Goal: Task Accomplishment & Management: Manage account settings

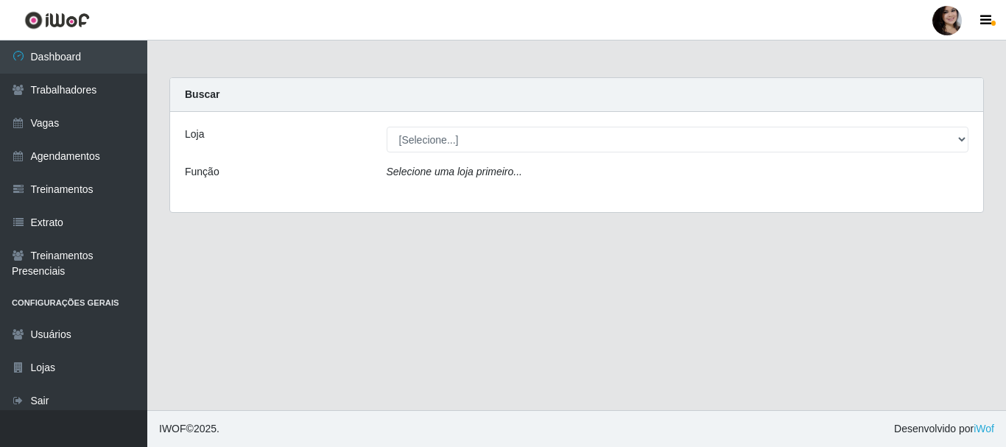
click at [77, 56] on link "Dashboard" at bounding box center [73, 57] width 147 height 33
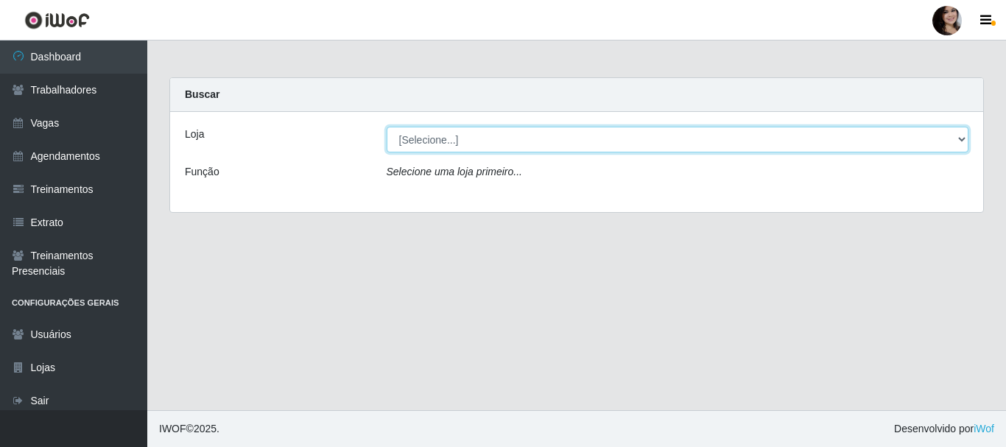
click at [513, 143] on select "[Selecione...] SuperFácil Atacado - [PERSON_NAME]" at bounding box center [678, 140] width 583 height 26
select select "399"
click at [387, 127] on select "[Selecione...] SuperFácil Atacado - [PERSON_NAME]" at bounding box center [678, 140] width 583 height 26
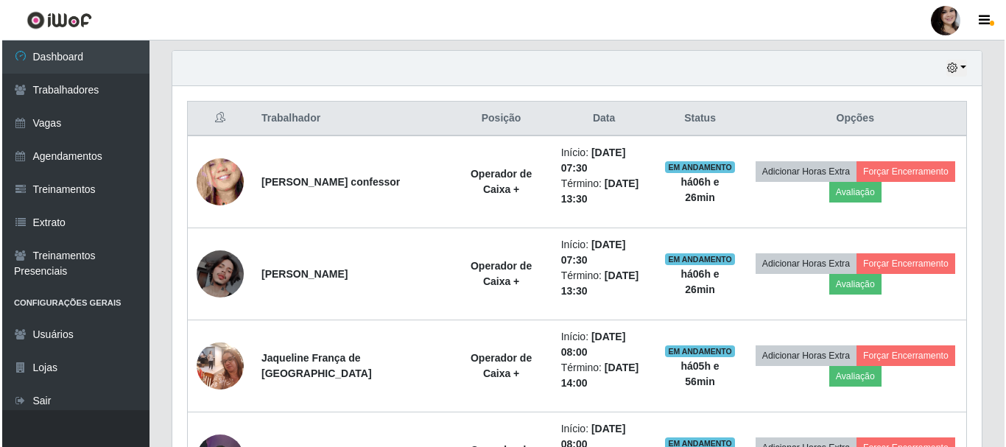
scroll to position [516, 0]
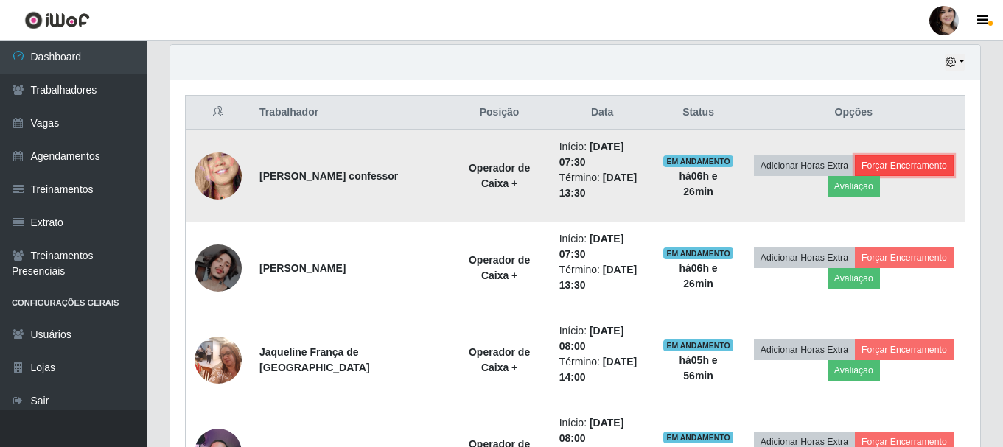
click at [919, 167] on button "Forçar Encerramento" at bounding box center [904, 165] width 99 height 21
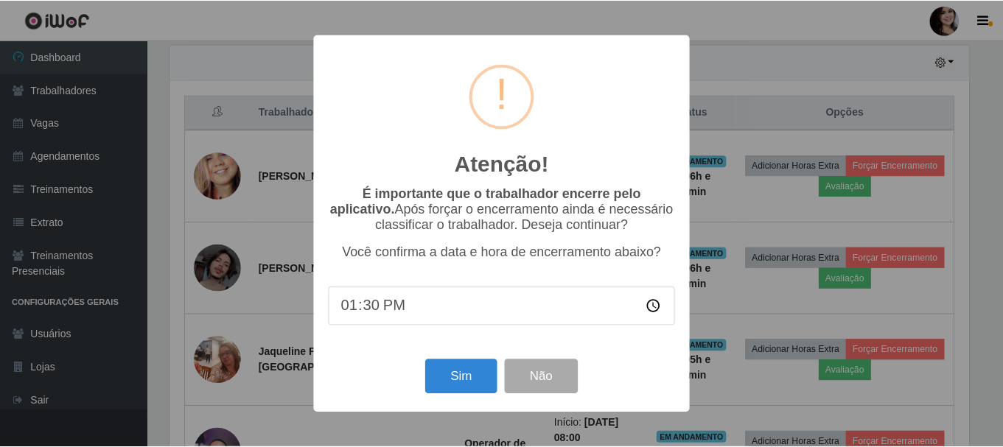
scroll to position [306, 802]
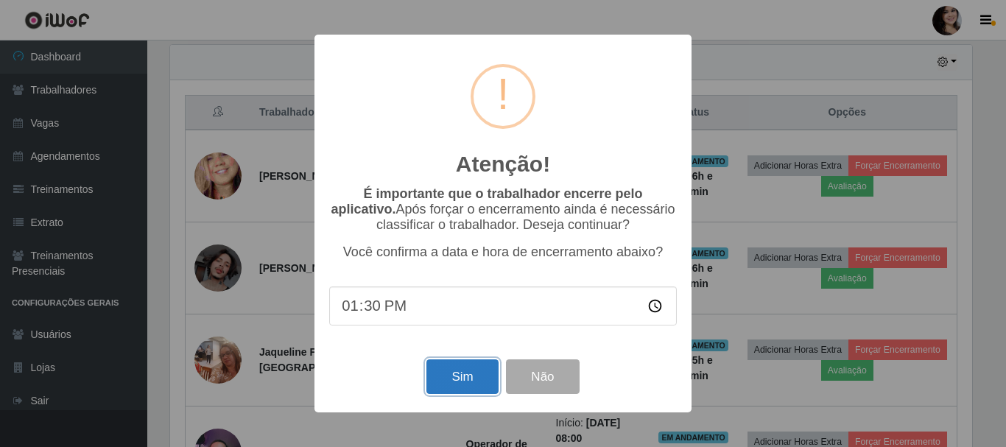
click at [451, 388] on button "Sim" at bounding box center [462, 377] width 71 height 35
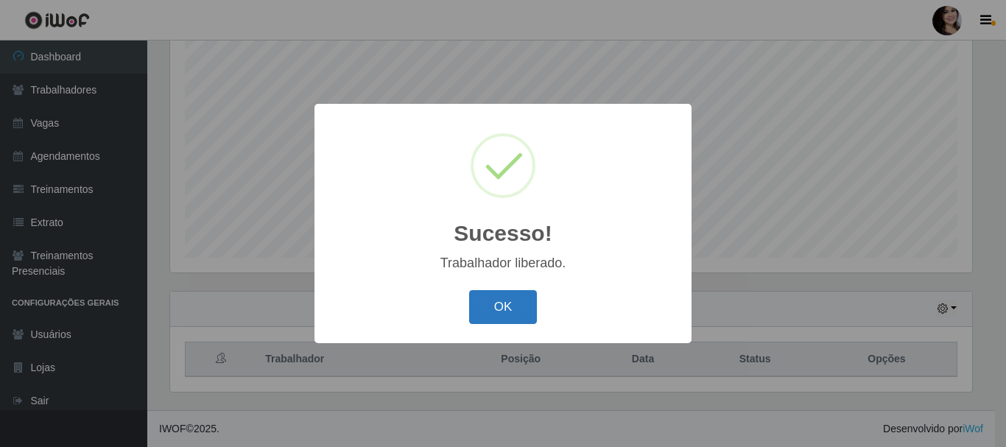
click at [486, 309] on button "OK" at bounding box center [503, 307] width 69 height 35
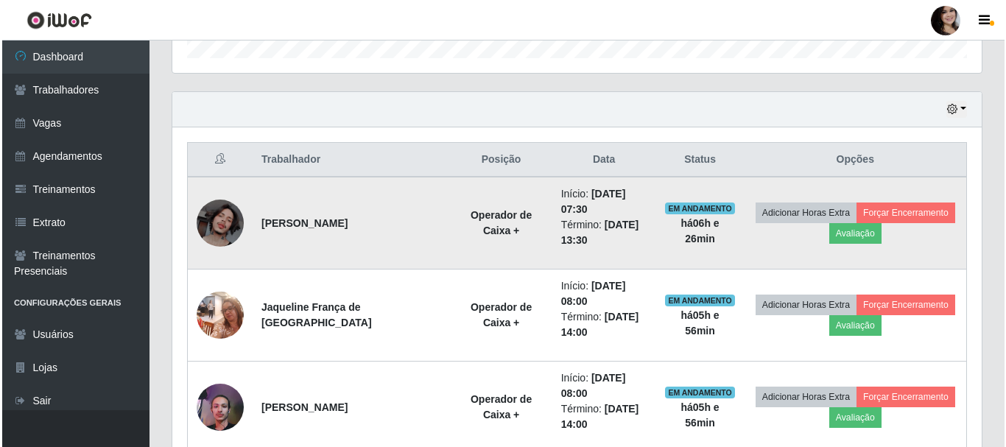
scroll to position [490, 0]
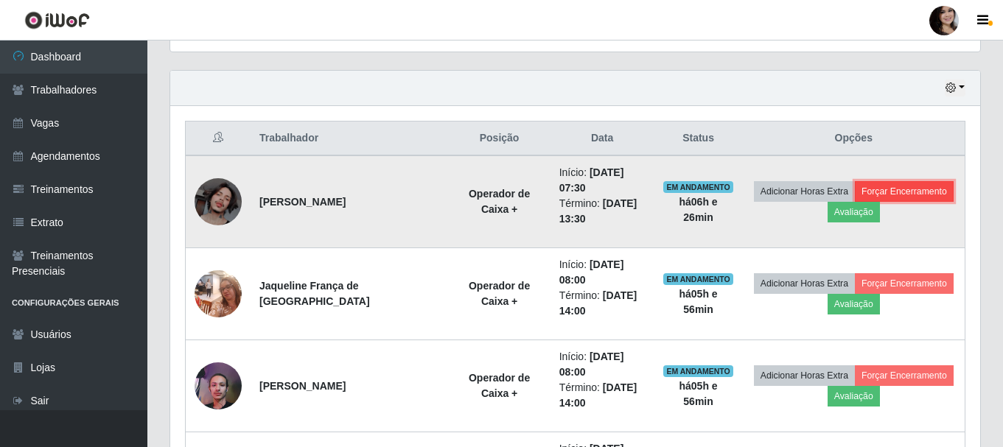
click at [919, 192] on button "Forçar Encerramento" at bounding box center [904, 191] width 99 height 21
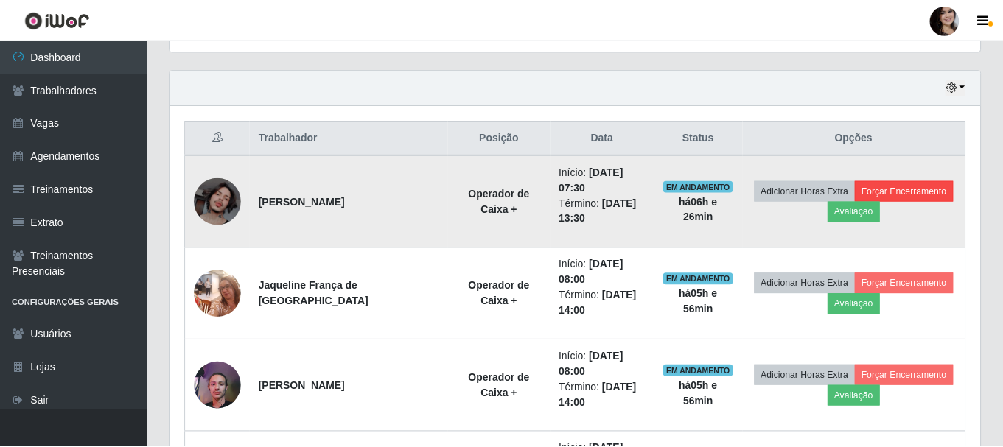
scroll to position [306, 802]
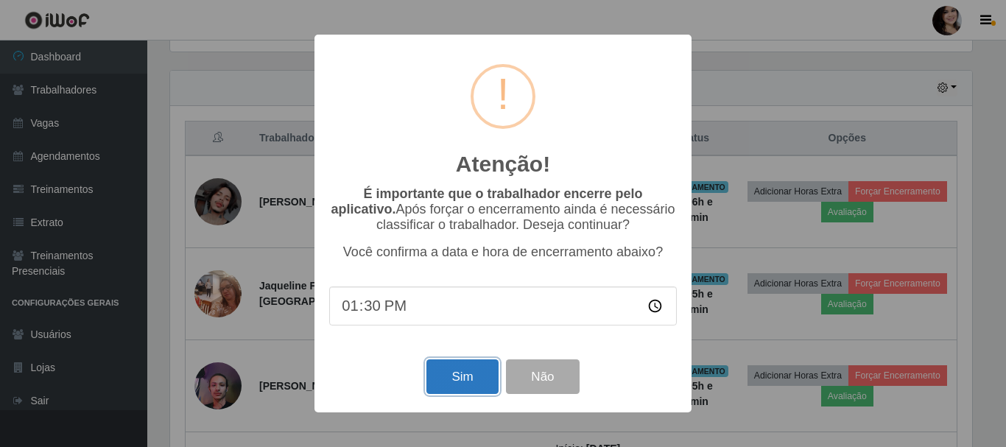
click at [468, 372] on button "Sim" at bounding box center [462, 377] width 71 height 35
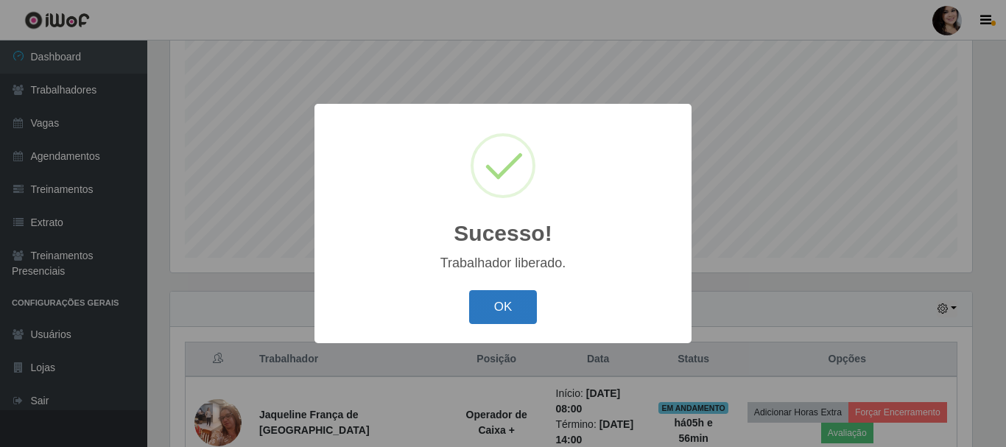
click at [522, 297] on button "OK" at bounding box center [503, 307] width 69 height 35
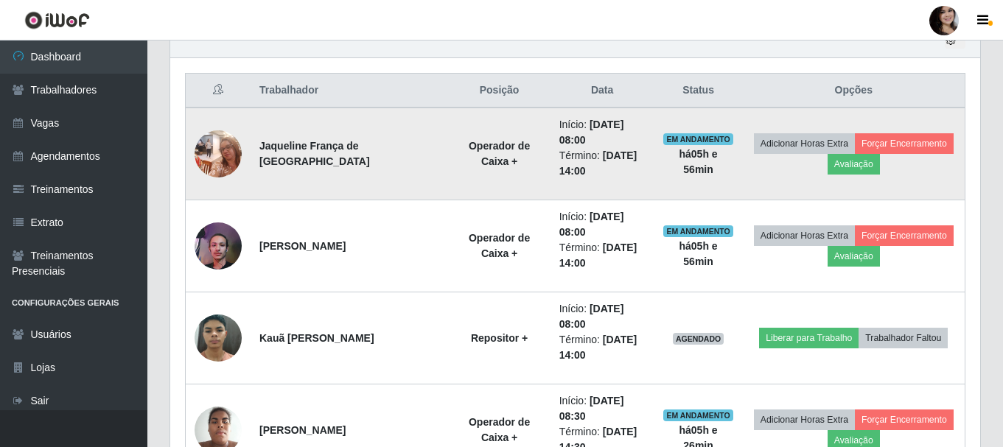
scroll to position [564, 0]
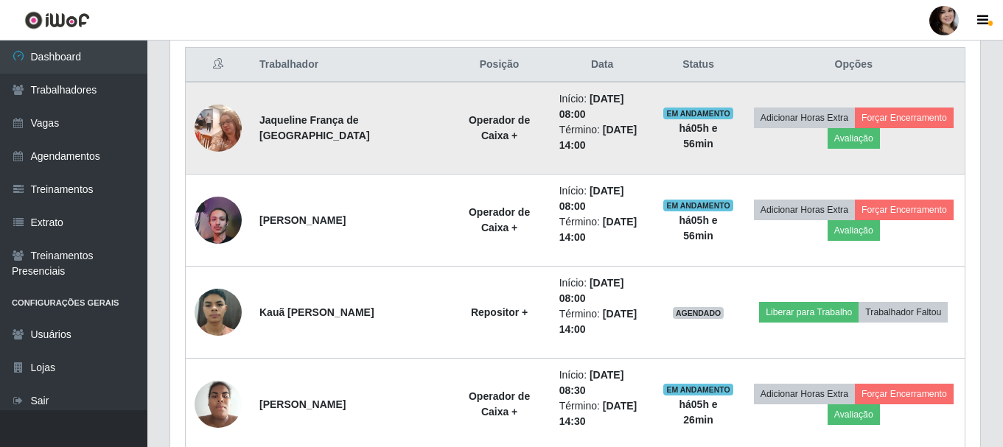
click at [231, 139] on img at bounding box center [218, 128] width 47 height 63
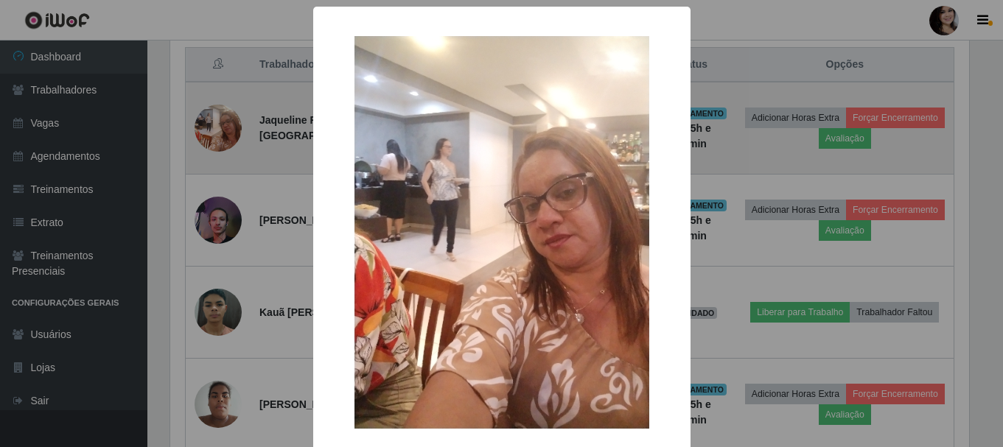
scroll to position [306, 802]
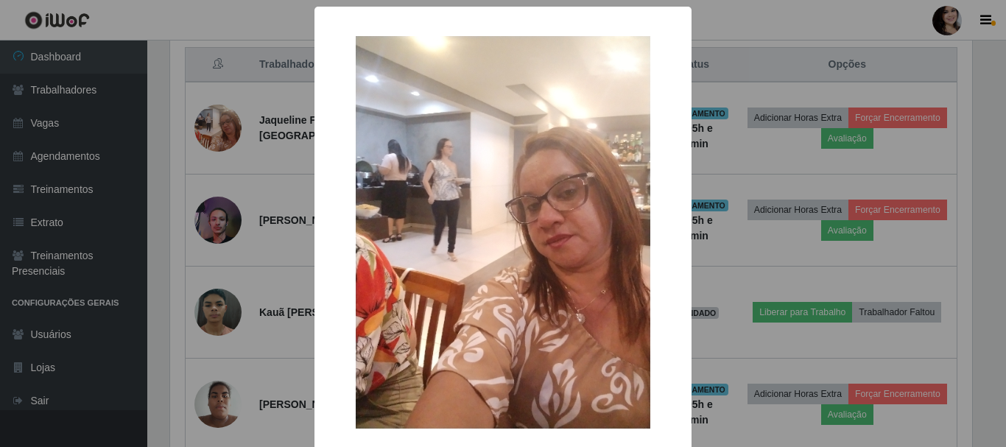
click at [284, 153] on div "× OK Cancel" at bounding box center [503, 223] width 1006 height 447
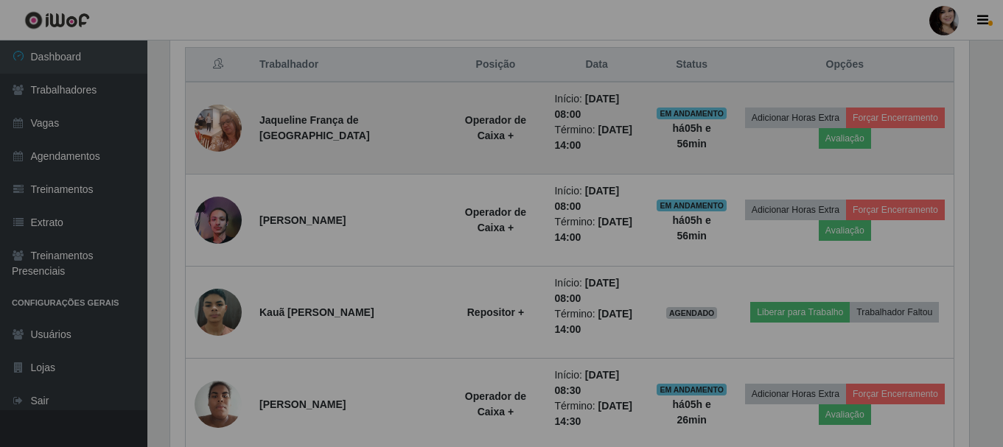
scroll to position [0, 0]
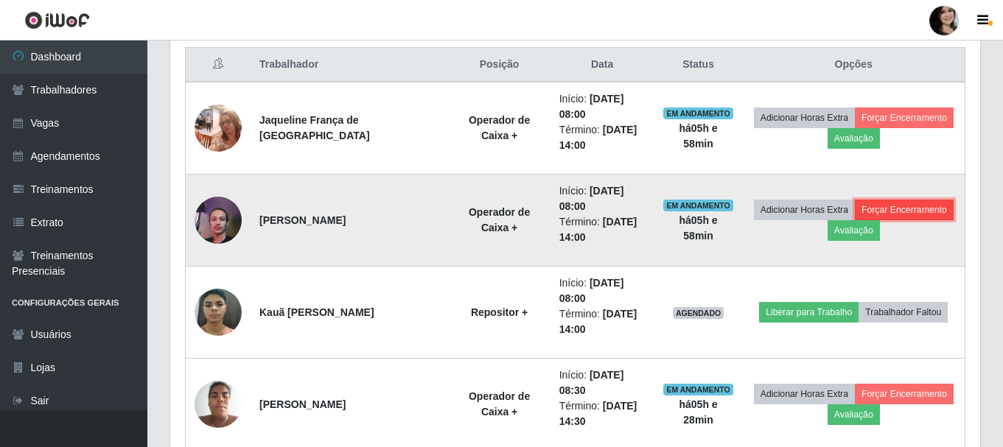
click at [899, 212] on button "Forçar Encerramento" at bounding box center [904, 210] width 99 height 21
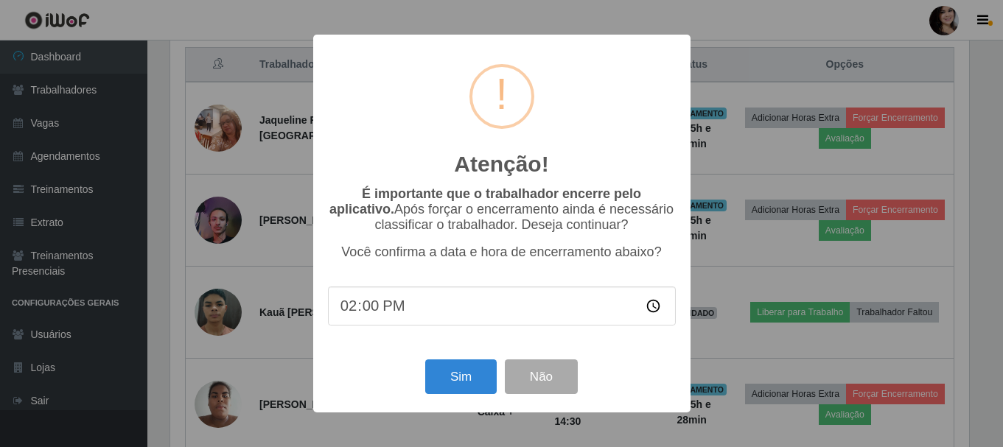
scroll to position [306, 802]
click at [453, 379] on button "Sim" at bounding box center [462, 377] width 71 height 35
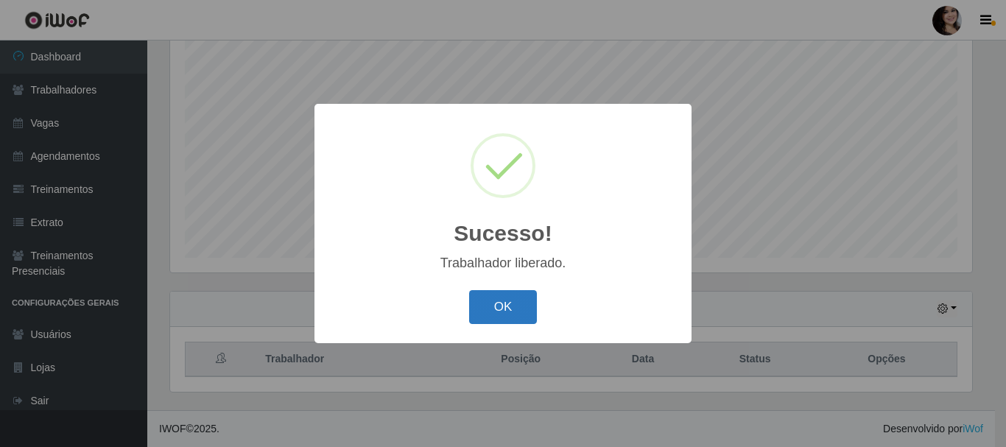
click at [480, 317] on button "OK" at bounding box center [503, 307] width 69 height 35
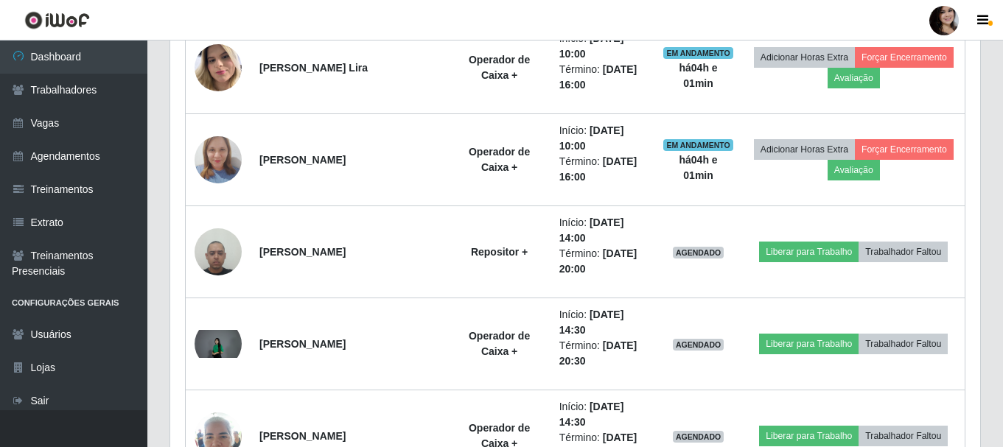
scroll to position [1190, 0]
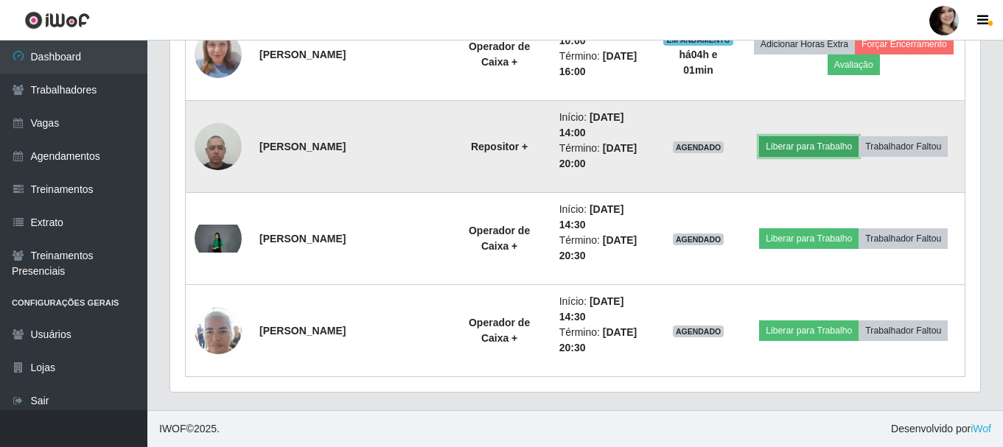
click at [785, 147] on button "Liberar para Trabalho" at bounding box center [808, 146] width 99 height 21
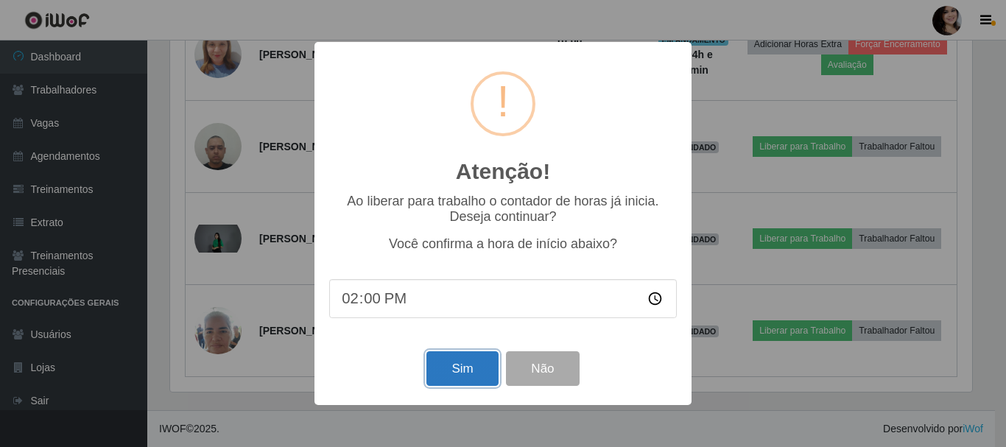
click at [458, 360] on button "Sim" at bounding box center [462, 368] width 71 height 35
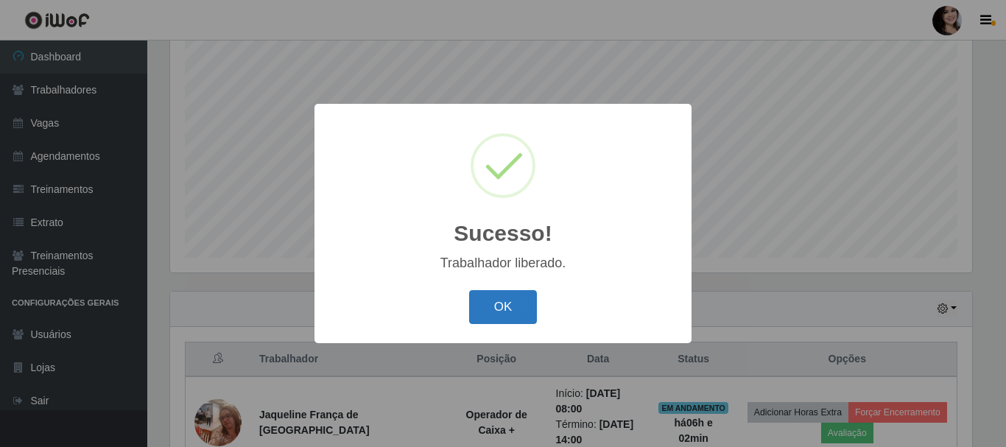
click at [498, 300] on button "OK" at bounding box center [503, 307] width 69 height 35
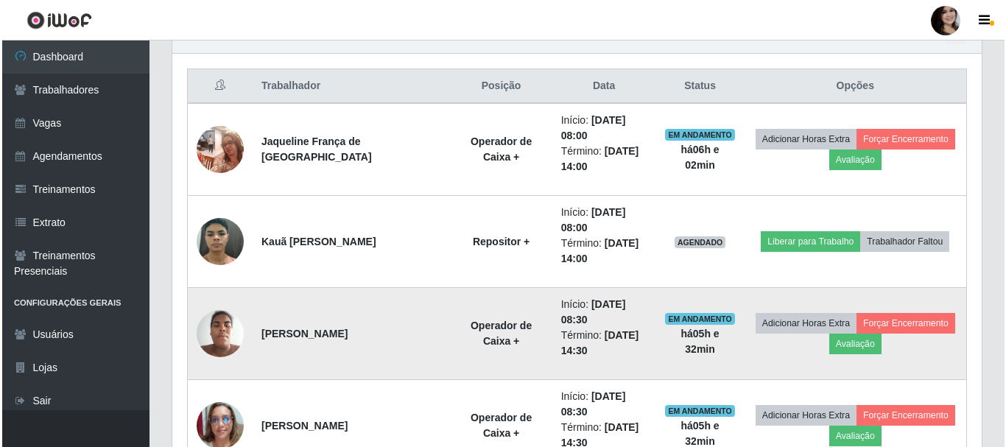
scroll to position [442, 0]
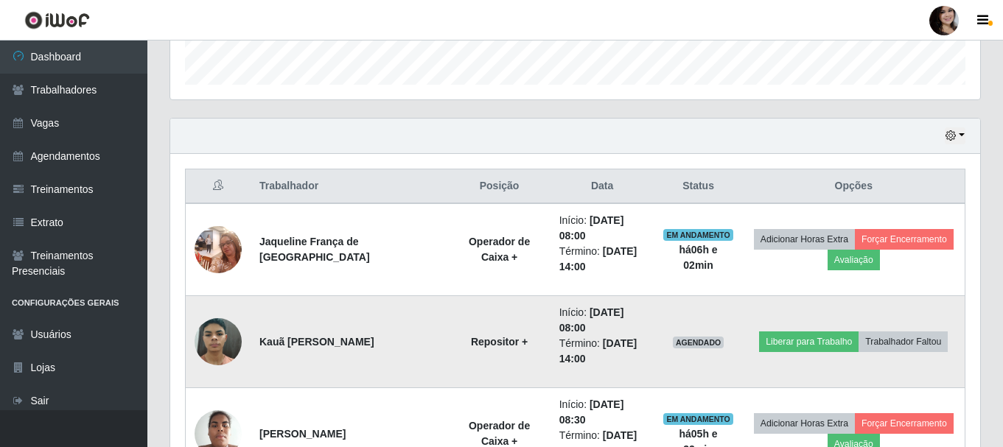
click at [217, 348] on img at bounding box center [218, 341] width 47 height 63
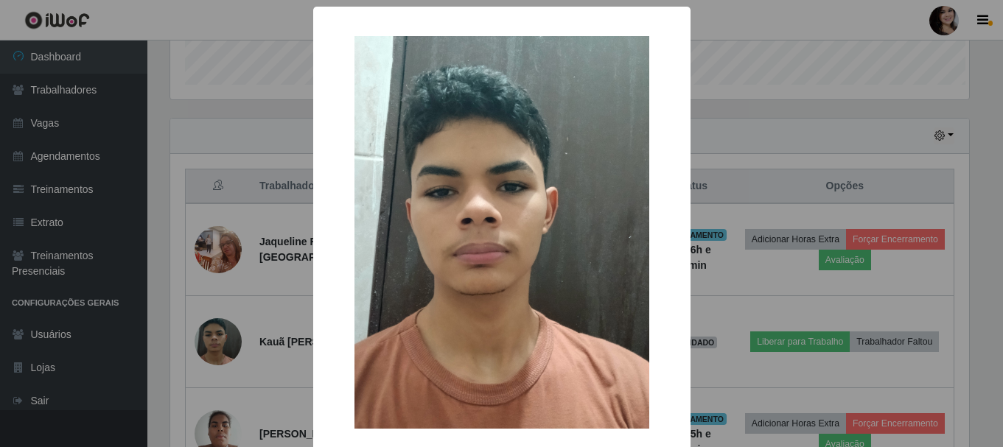
scroll to position [306, 802]
click at [266, 265] on div "× OK Cancel" at bounding box center [503, 223] width 1006 height 447
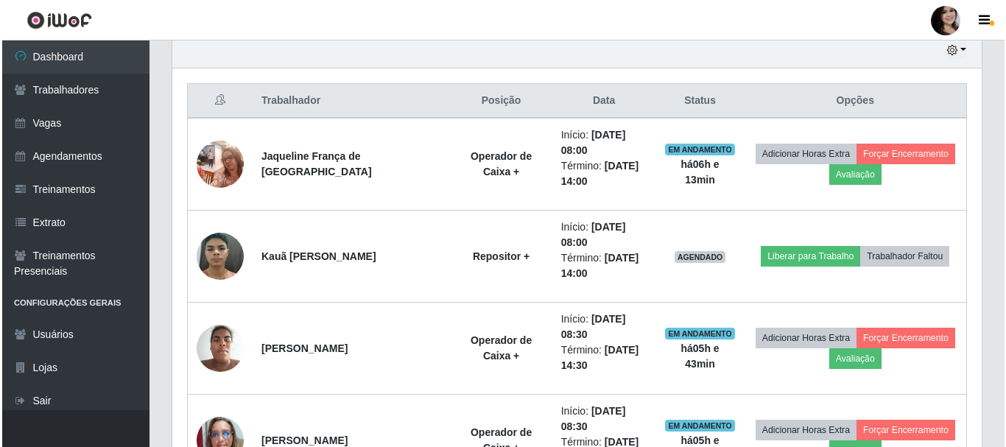
scroll to position [527, 0]
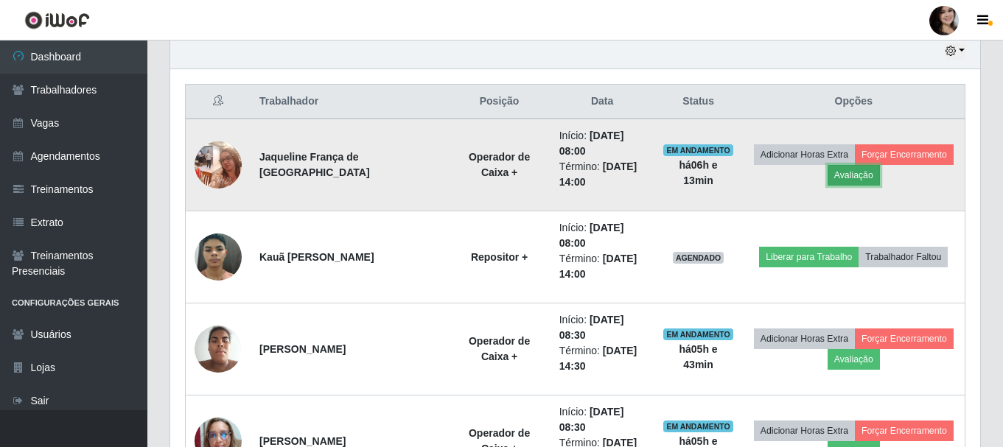
click at [844, 175] on button "Avaliação" at bounding box center [853, 175] width 52 height 21
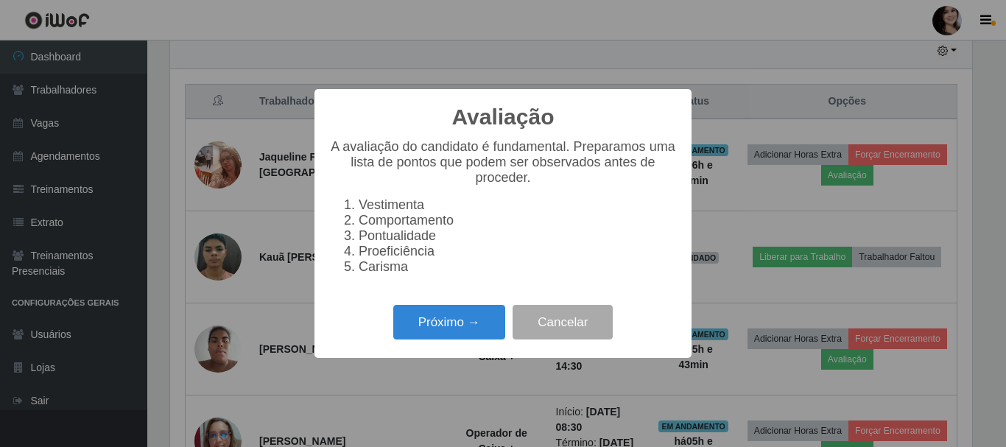
scroll to position [306, 802]
click at [457, 333] on button "Próximo →" at bounding box center [449, 322] width 112 height 35
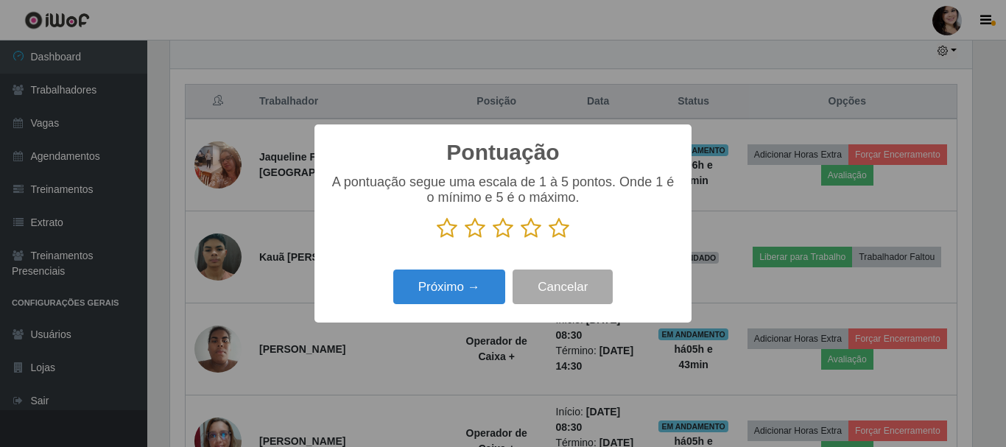
scroll to position [736457, 735961]
click at [555, 232] on icon at bounding box center [559, 228] width 21 height 22
click at [549, 239] on input "radio" at bounding box center [549, 239] width 0 height 0
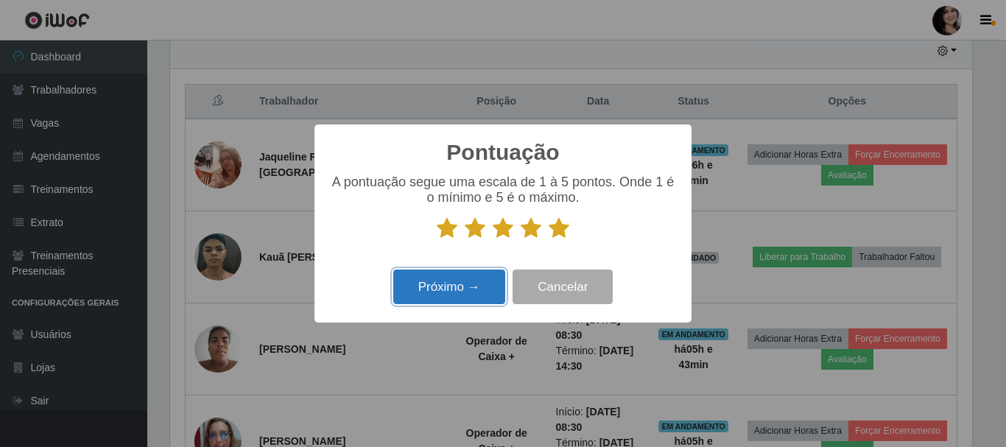
click at [477, 292] on button "Próximo →" at bounding box center [449, 287] width 112 height 35
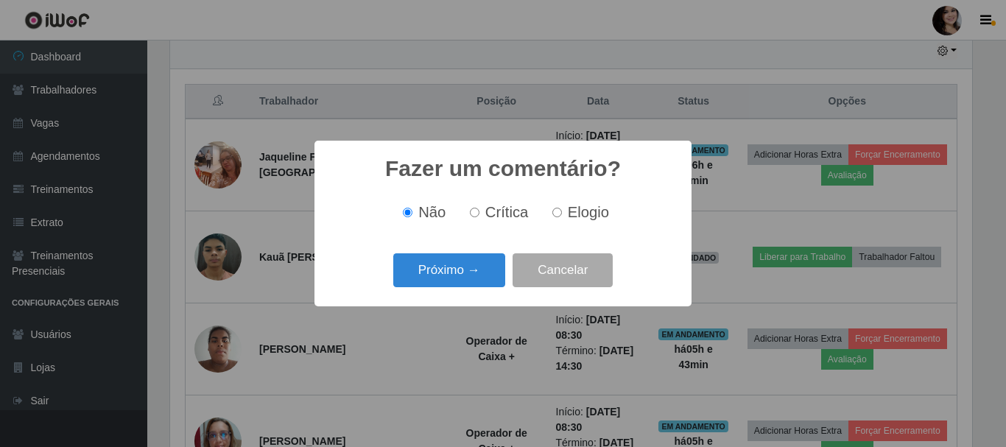
click at [558, 217] on input "Elogio" at bounding box center [558, 213] width 10 height 10
radio input "true"
click at [480, 278] on button "Próximo →" at bounding box center [449, 270] width 112 height 35
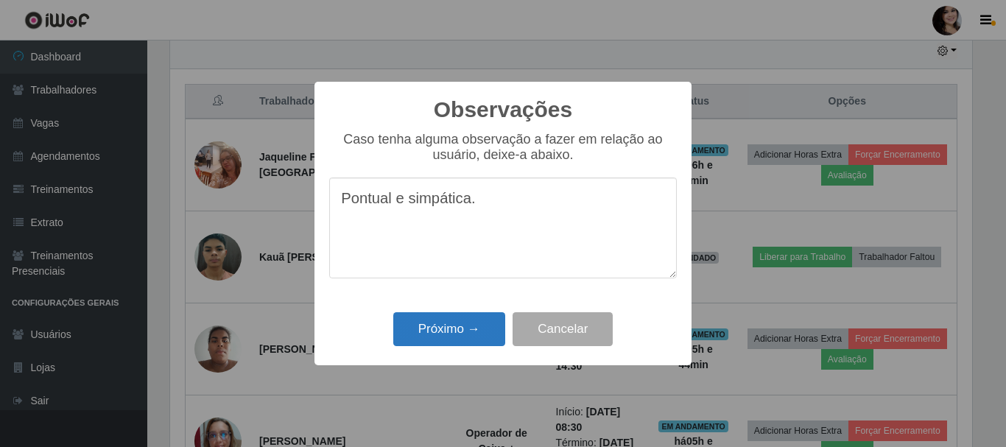
type textarea "Pontual e simpática."
click at [455, 326] on button "Próximo →" at bounding box center [449, 329] width 112 height 35
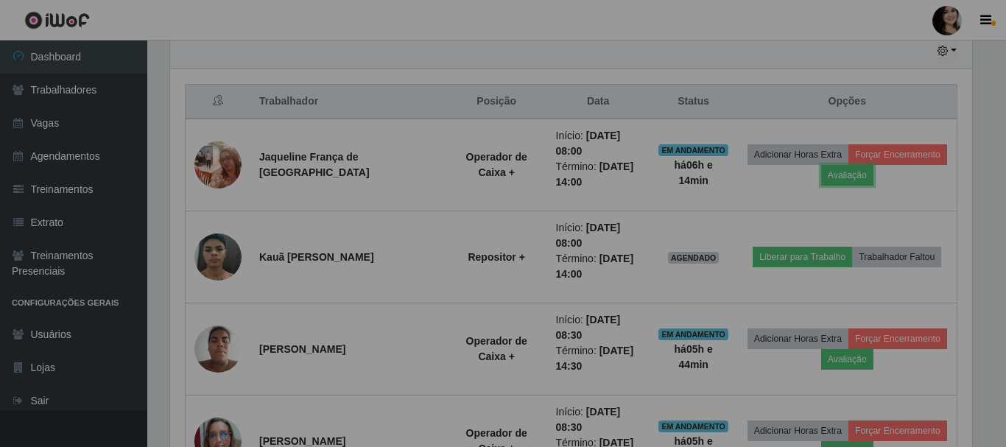
scroll to position [306, 810]
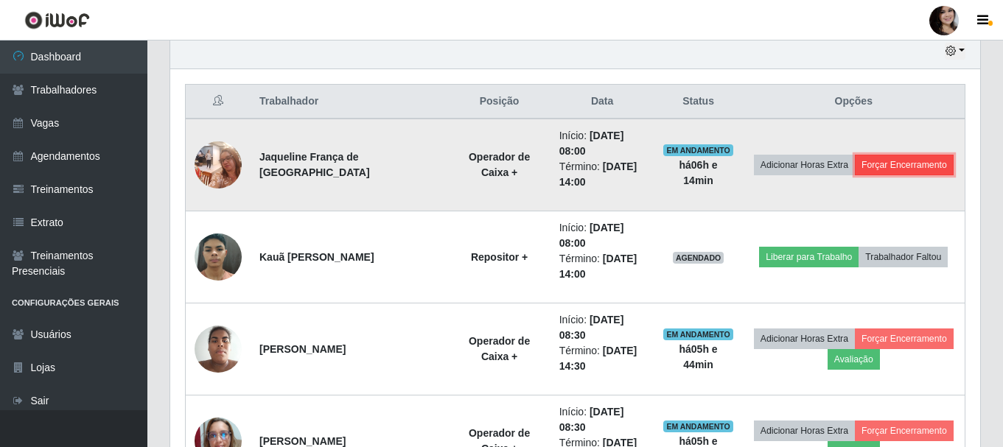
click at [928, 163] on button "Forçar Encerramento" at bounding box center [904, 165] width 99 height 21
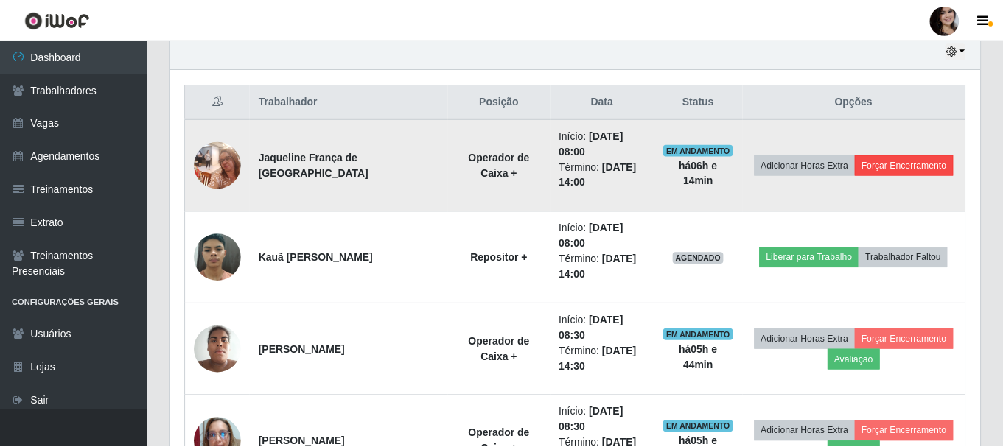
scroll to position [306, 802]
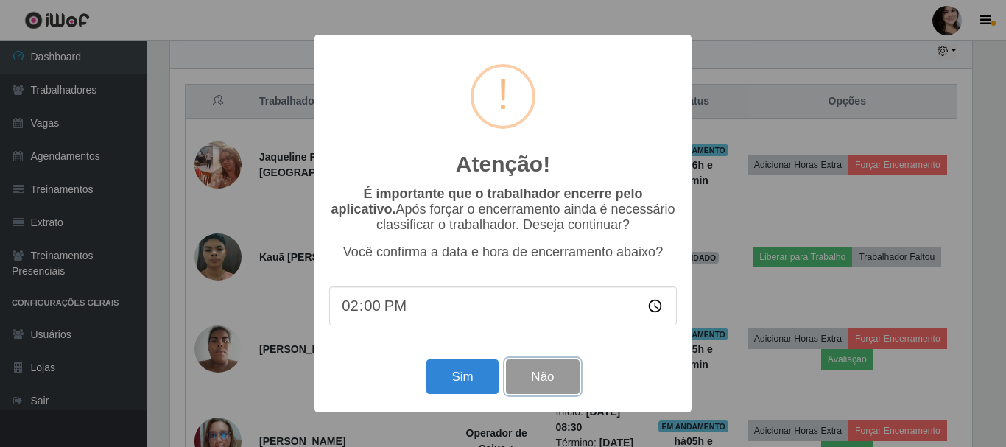
click at [538, 385] on button "Não" at bounding box center [542, 377] width 73 height 35
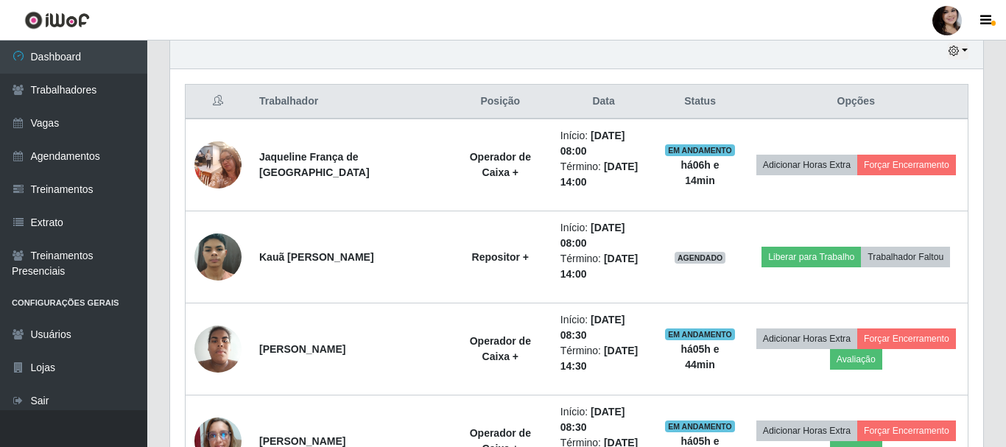
scroll to position [306, 810]
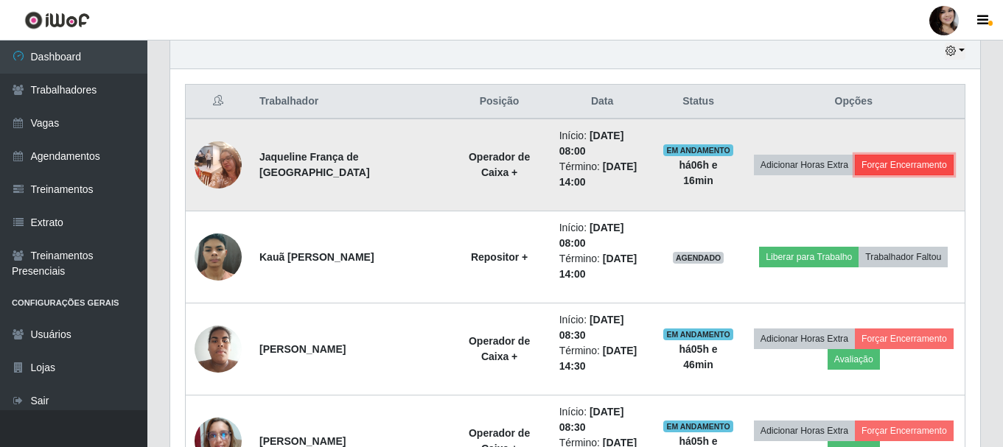
click at [895, 172] on button "Forçar Encerramento" at bounding box center [904, 165] width 99 height 21
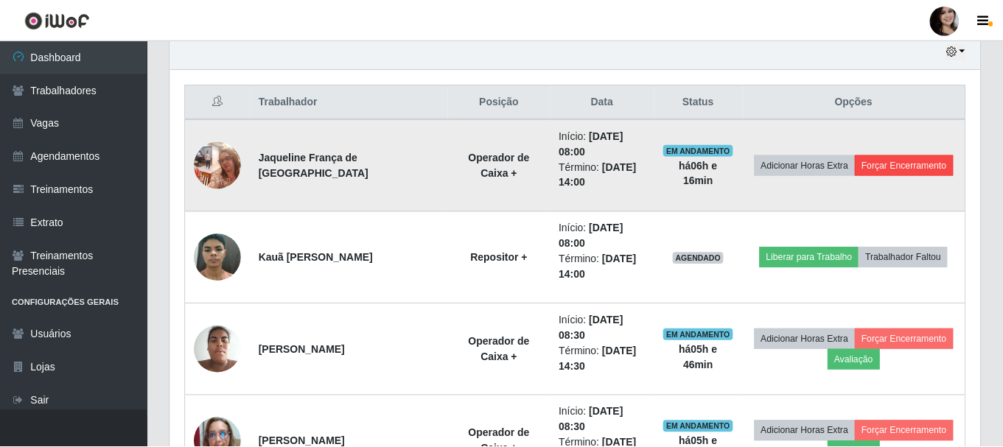
scroll to position [306, 802]
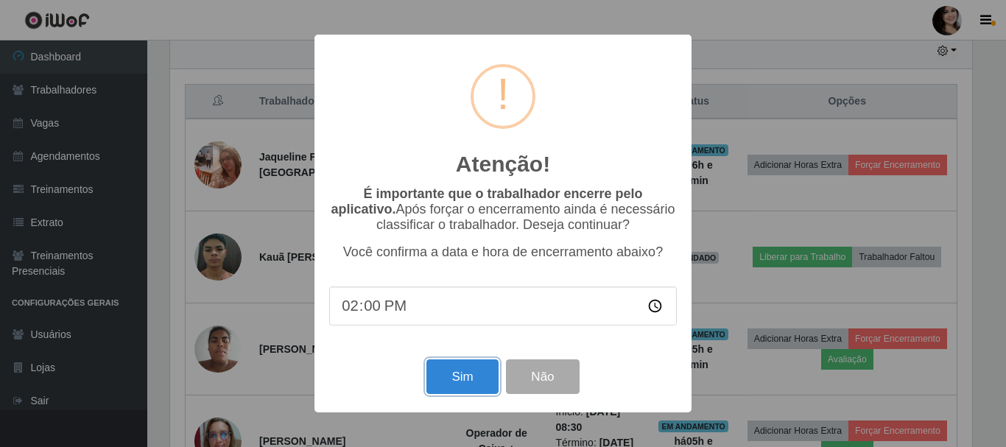
click at [469, 375] on button "Sim" at bounding box center [462, 377] width 71 height 35
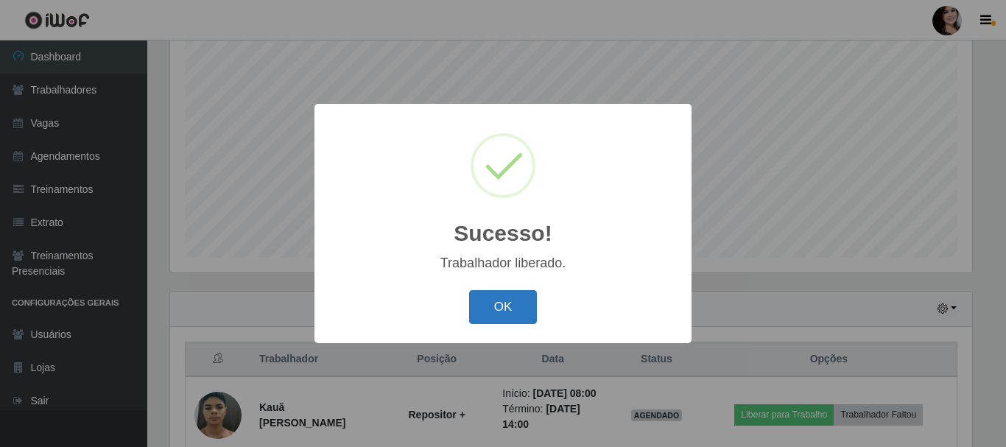
click at [522, 306] on button "OK" at bounding box center [503, 307] width 69 height 35
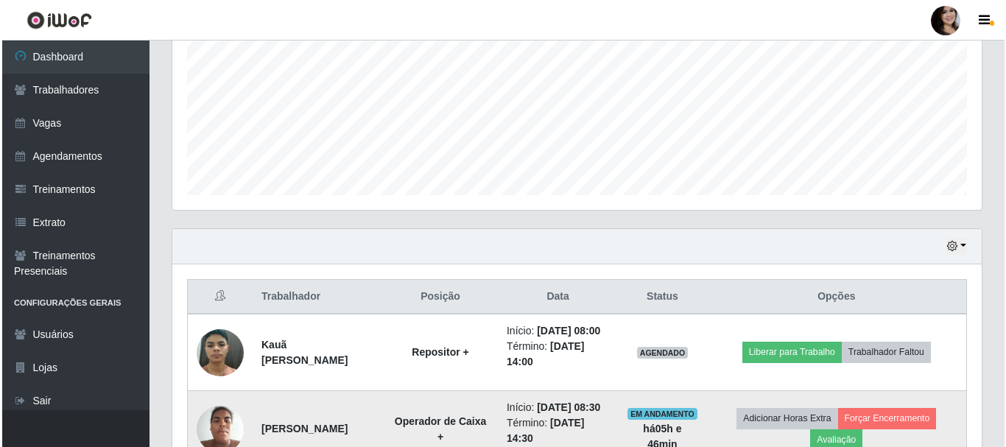
scroll to position [416, 0]
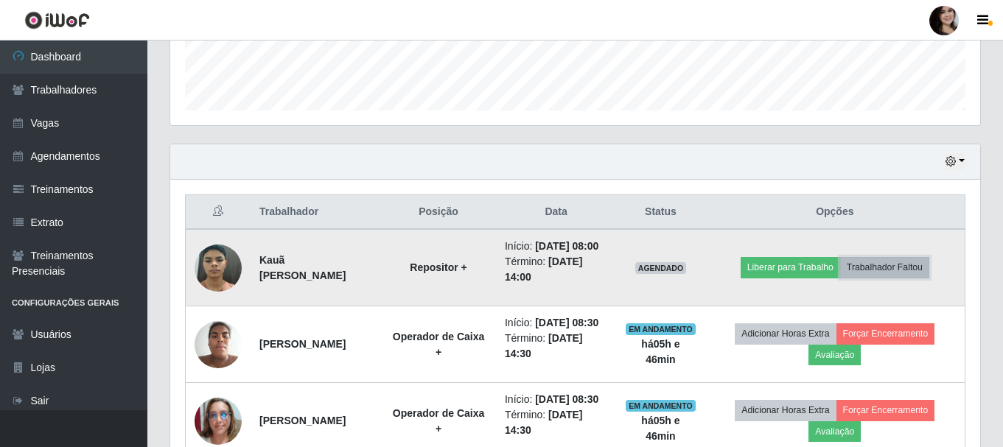
click at [897, 278] on button "Trabalhador Faltou" at bounding box center [884, 267] width 89 height 21
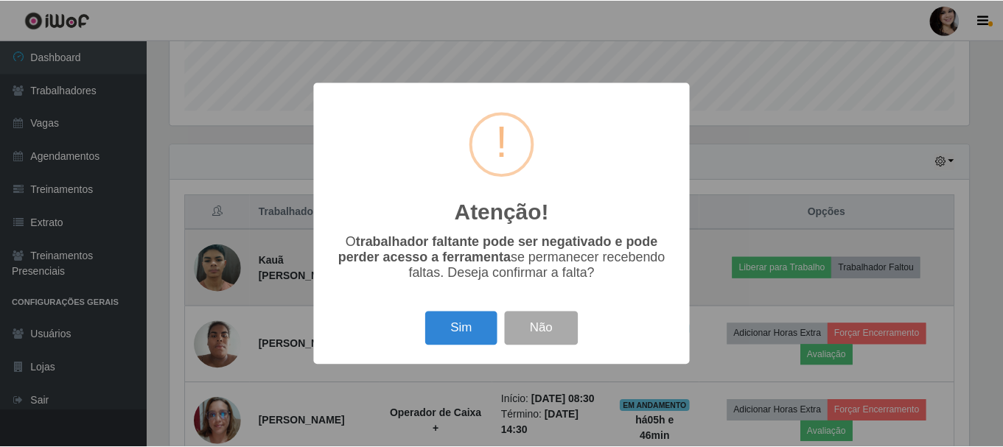
scroll to position [306, 802]
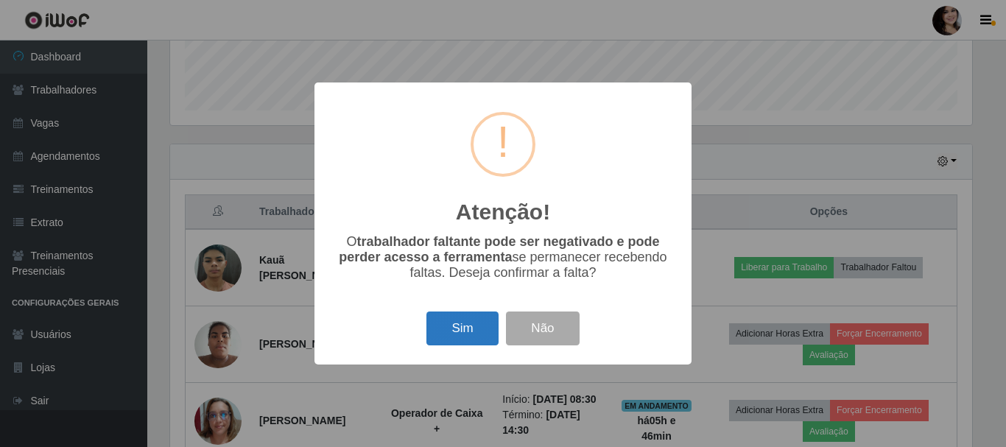
click at [453, 330] on button "Sim" at bounding box center [462, 329] width 71 height 35
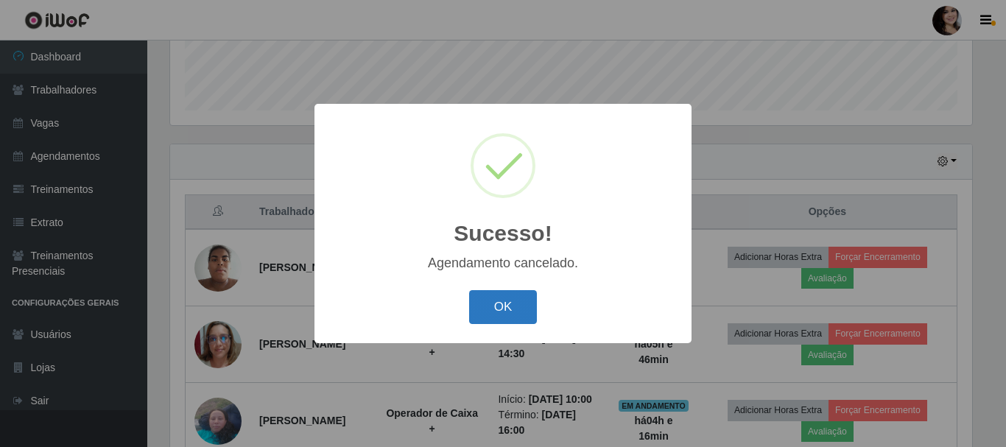
click at [494, 310] on button "OK" at bounding box center [503, 307] width 69 height 35
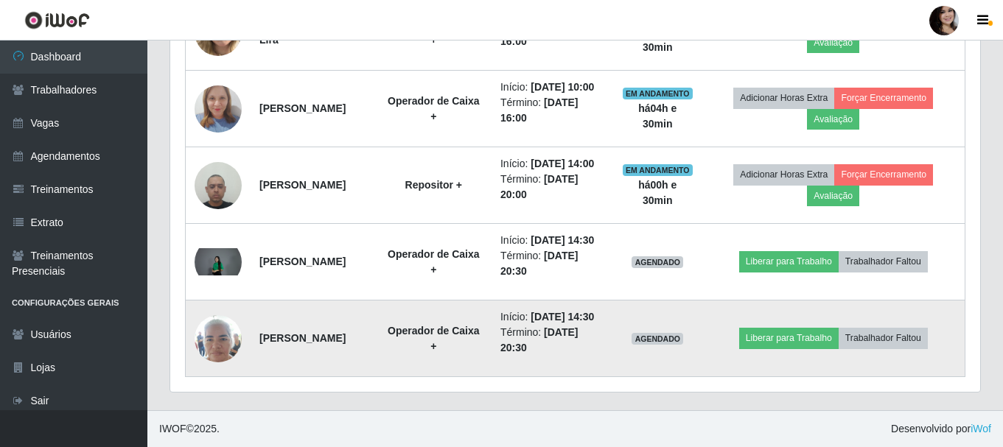
scroll to position [1006, 0]
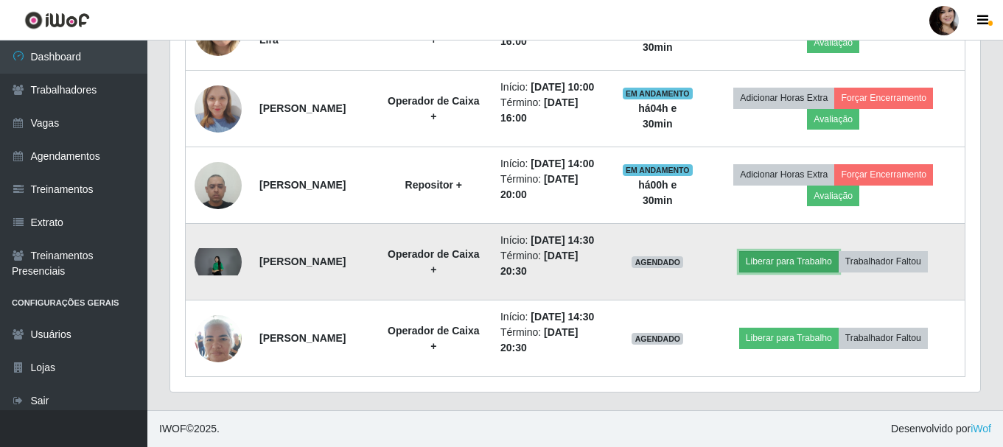
click at [769, 251] on button "Liberar para Trabalho" at bounding box center [788, 261] width 99 height 21
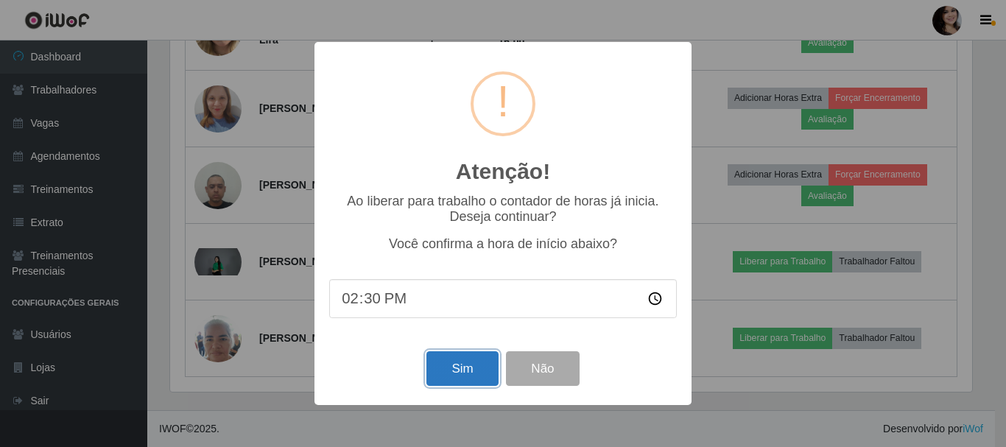
click at [460, 376] on button "Sim" at bounding box center [462, 368] width 71 height 35
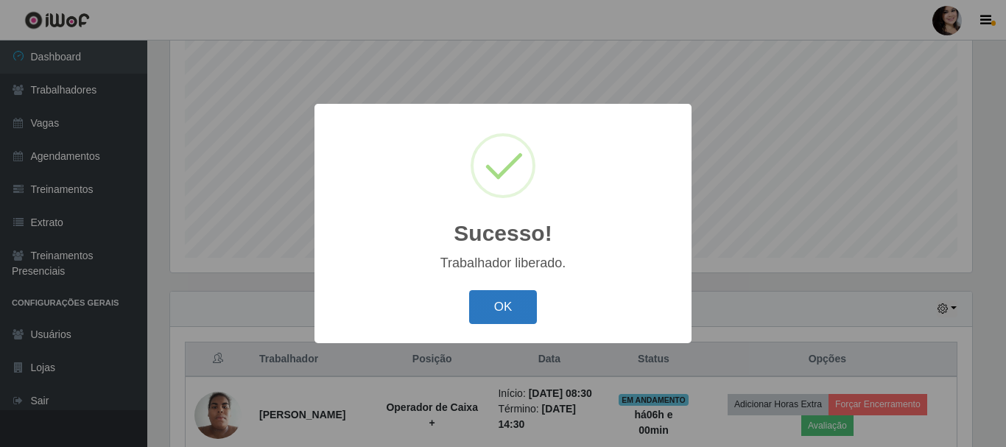
click at [497, 306] on button "OK" at bounding box center [503, 307] width 69 height 35
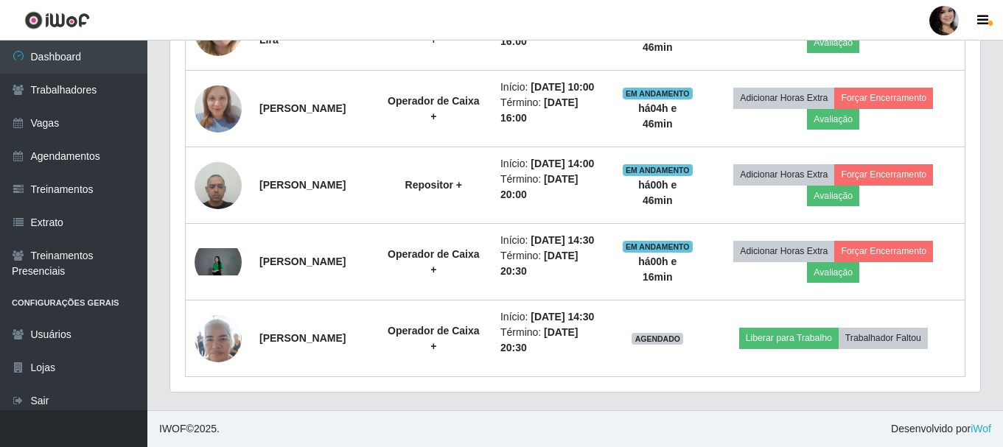
scroll to position [1006, 0]
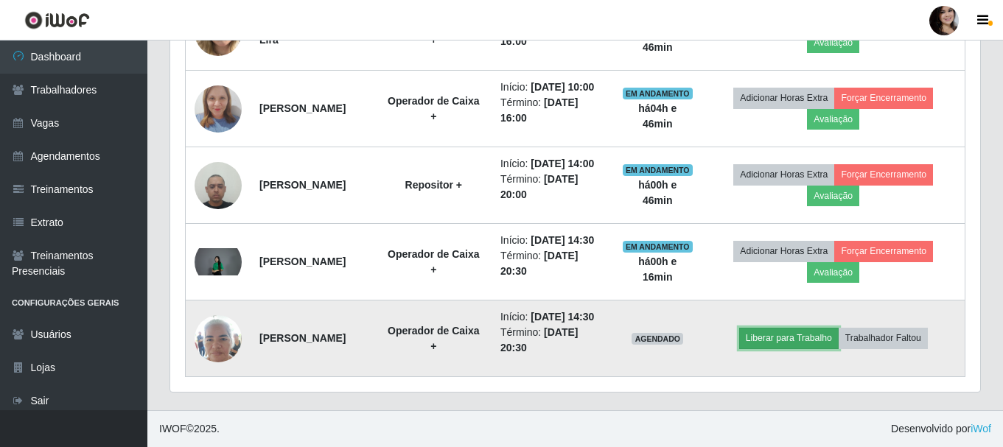
click at [801, 333] on button "Liberar para Trabalho" at bounding box center [788, 338] width 99 height 21
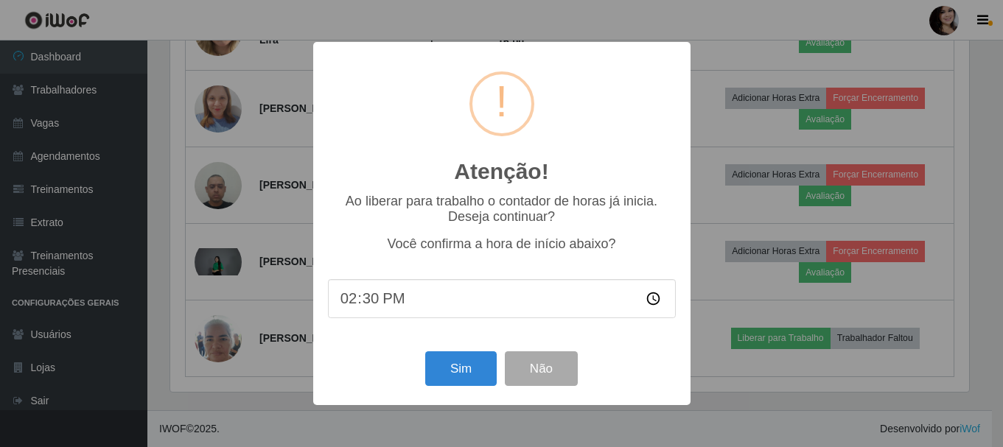
scroll to position [306, 802]
click at [372, 301] on input "14:30" at bounding box center [503, 298] width 348 height 39
type input "14:46"
click at [451, 365] on button "Sim" at bounding box center [462, 368] width 71 height 35
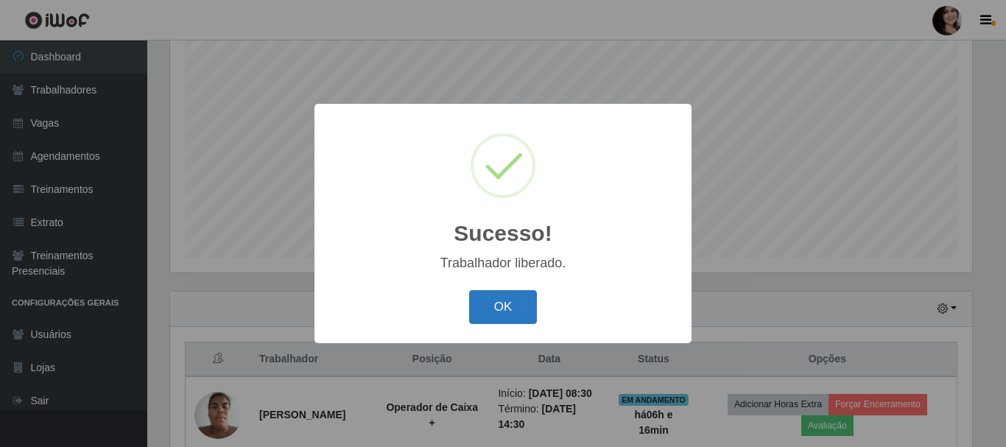
click at [495, 316] on button "OK" at bounding box center [503, 307] width 69 height 35
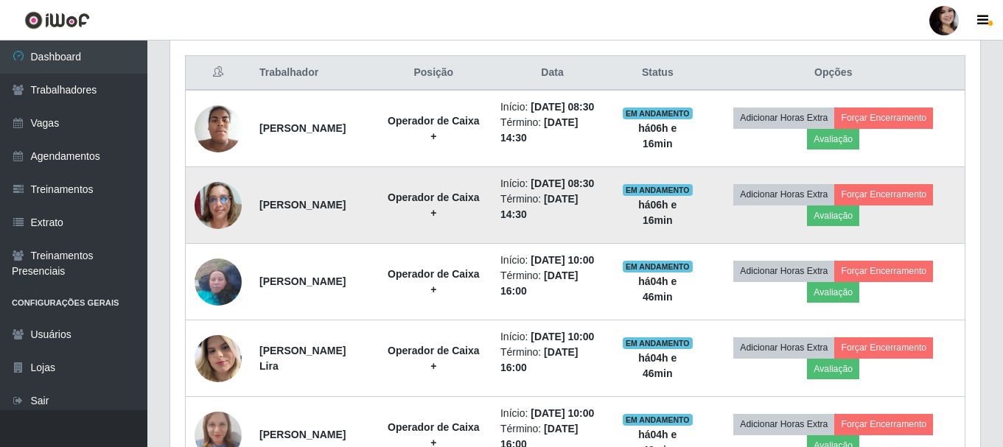
scroll to position [564, 0]
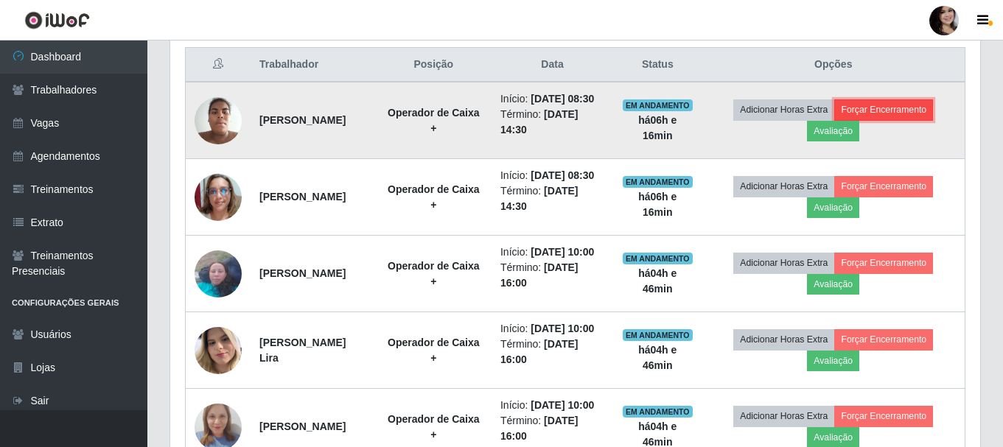
click at [903, 120] on button "Forçar Encerramento" at bounding box center [883, 109] width 99 height 21
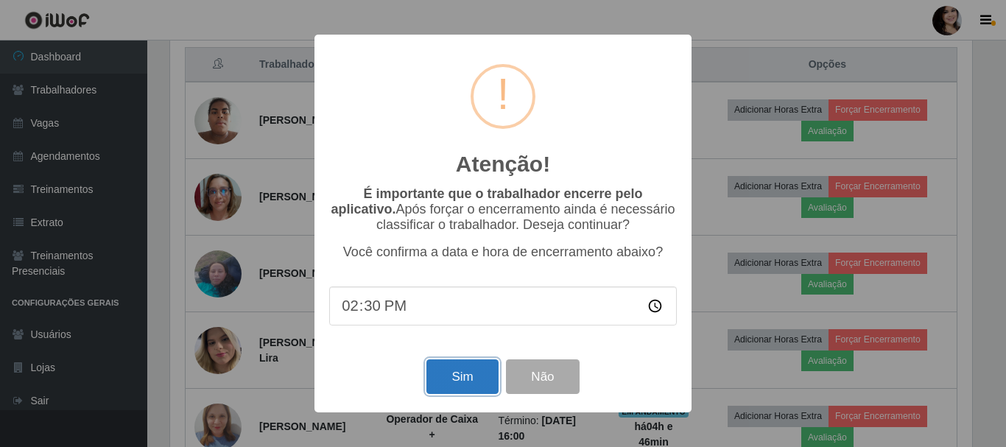
click at [476, 376] on button "Sim" at bounding box center [462, 377] width 71 height 35
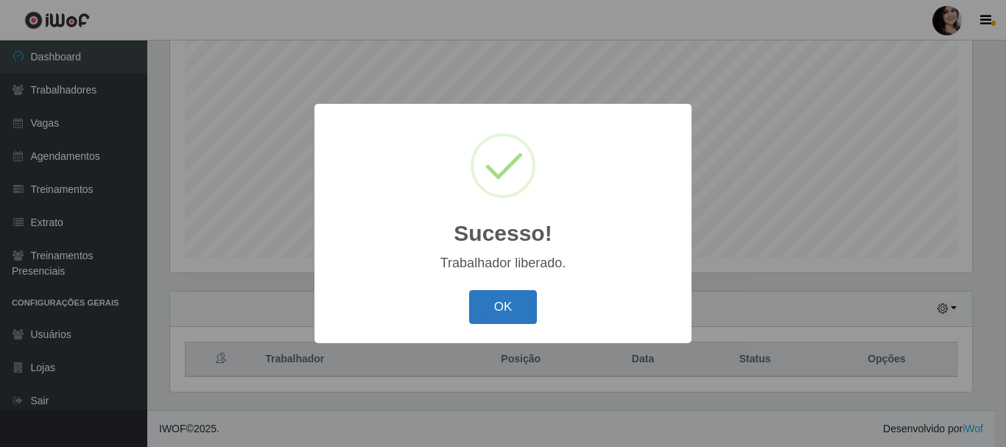
click at [505, 295] on button "OK" at bounding box center [503, 307] width 69 height 35
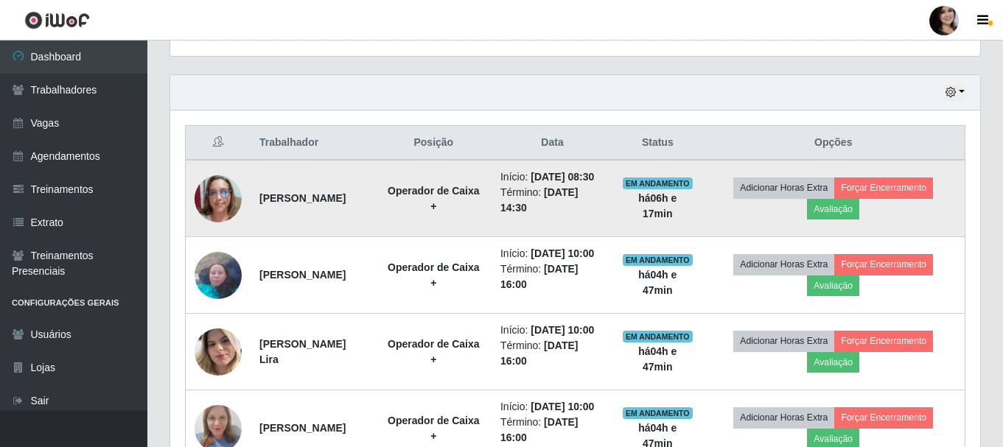
scroll to position [490, 0]
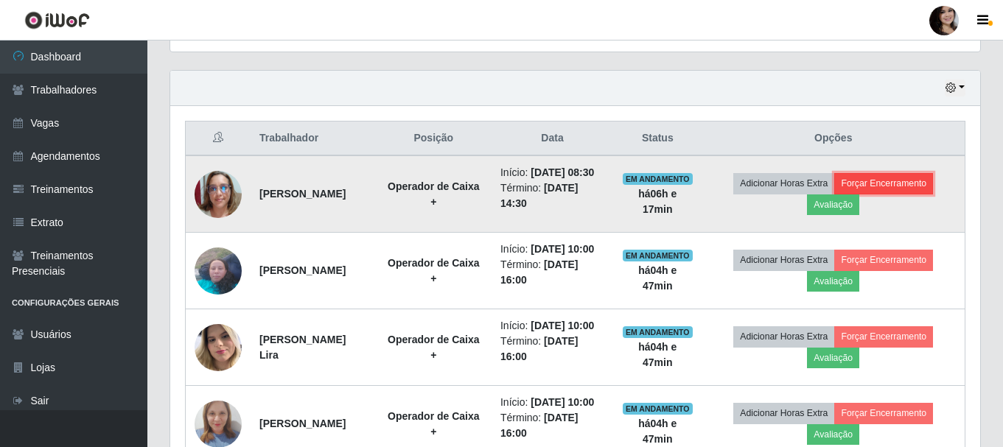
click at [898, 194] on button "Forçar Encerramento" at bounding box center [883, 183] width 99 height 21
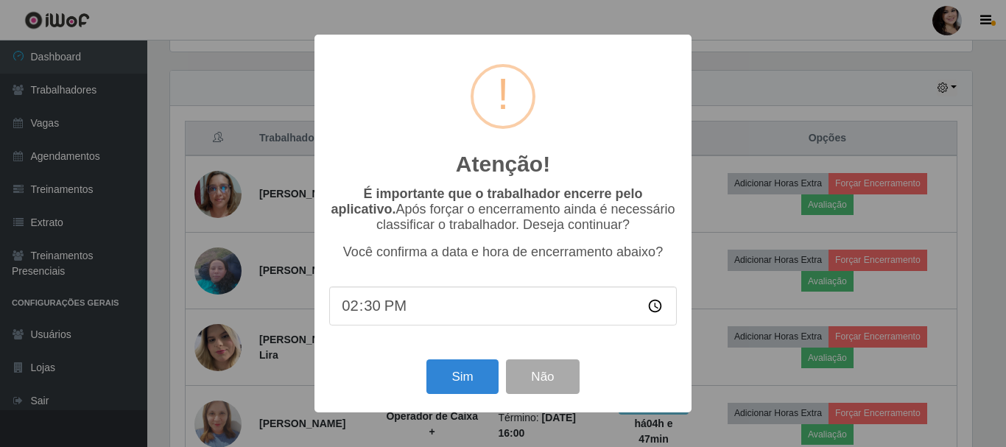
click at [370, 311] on input "14:30" at bounding box center [503, 306] width 348 height 39
type input "14:40"
click at [458, 388] on button "Sim" at bounding box center [462, 377] width 71 height 35
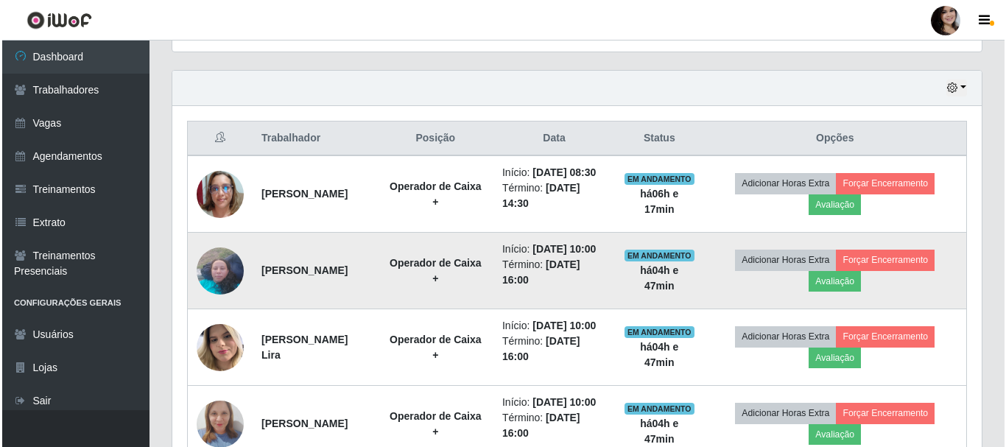
scroll to position [269, 0]
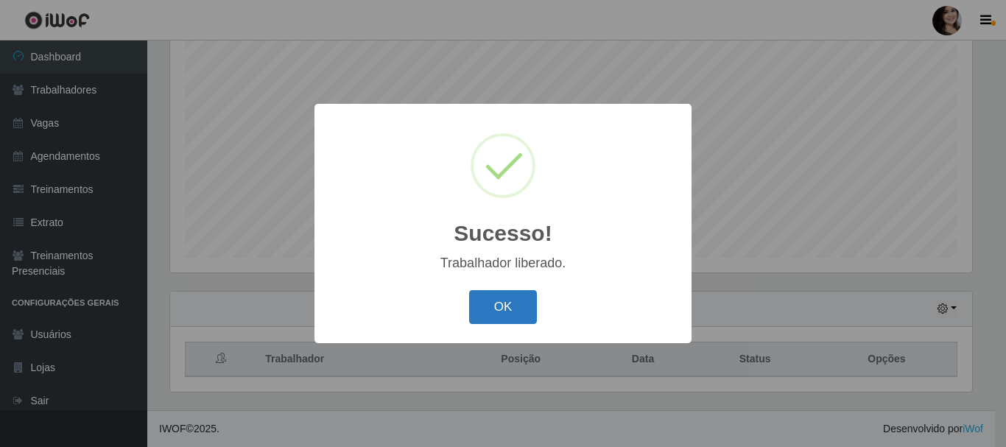
click at [503, 312] on button "OK" at bounding box center [503, 307] width 69 height 35
